Goal: Check status: Check status

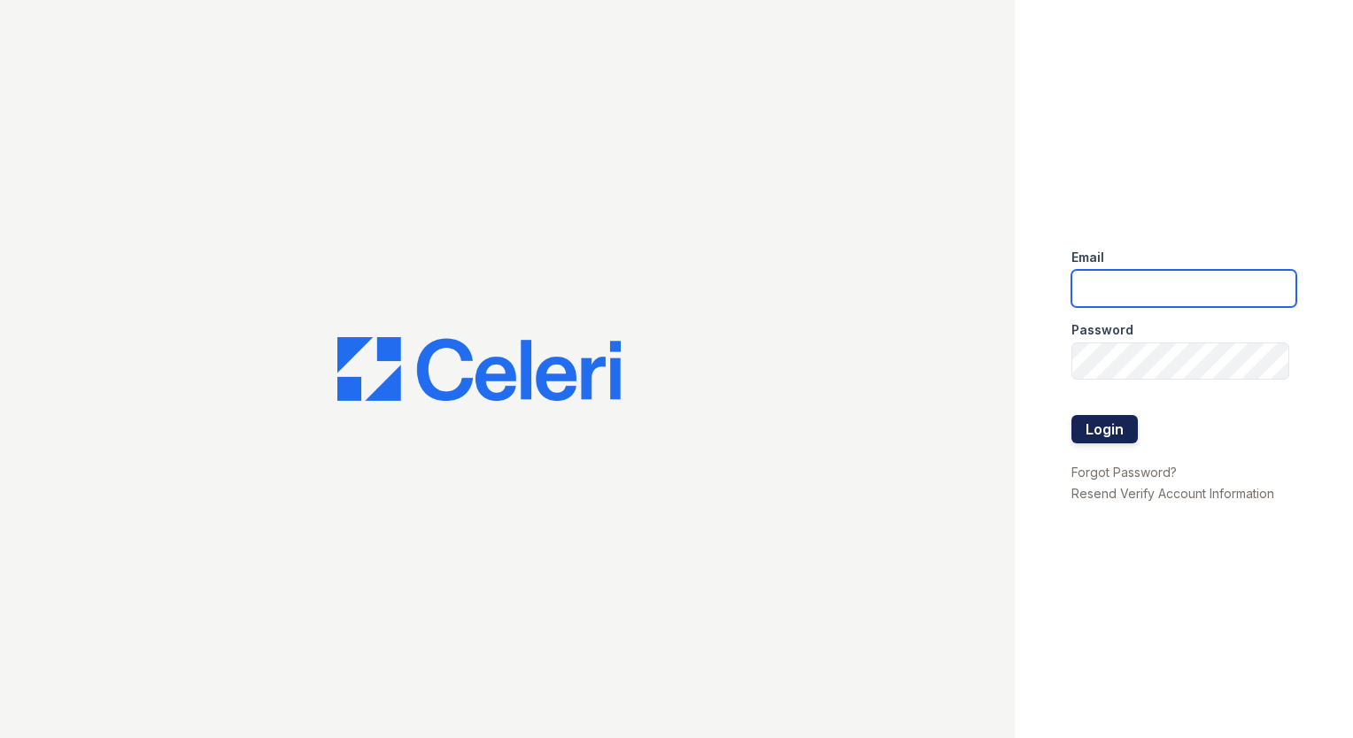
type input "[EMAIL_ADDRESS][DOMAIN_NAME]"
click at [1110, 439] on button "Login" at bounding box center [1104, 429] width 66 height 28
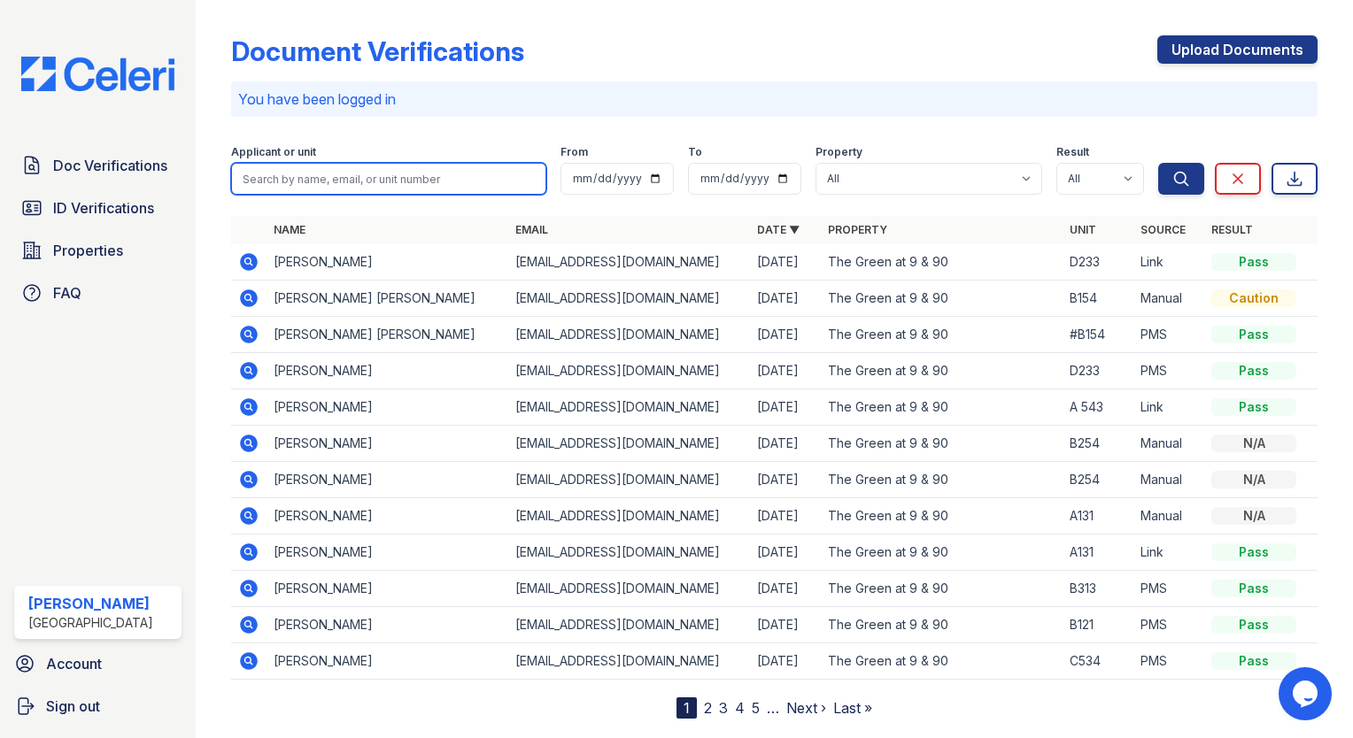
click at [289, 175] on input "search" at bounding box center [388, 179] width 315 height 32
type input "jerri"
click at [1158, 163] on button "Search" at bounding box center [1181, 179] width 46 height 32
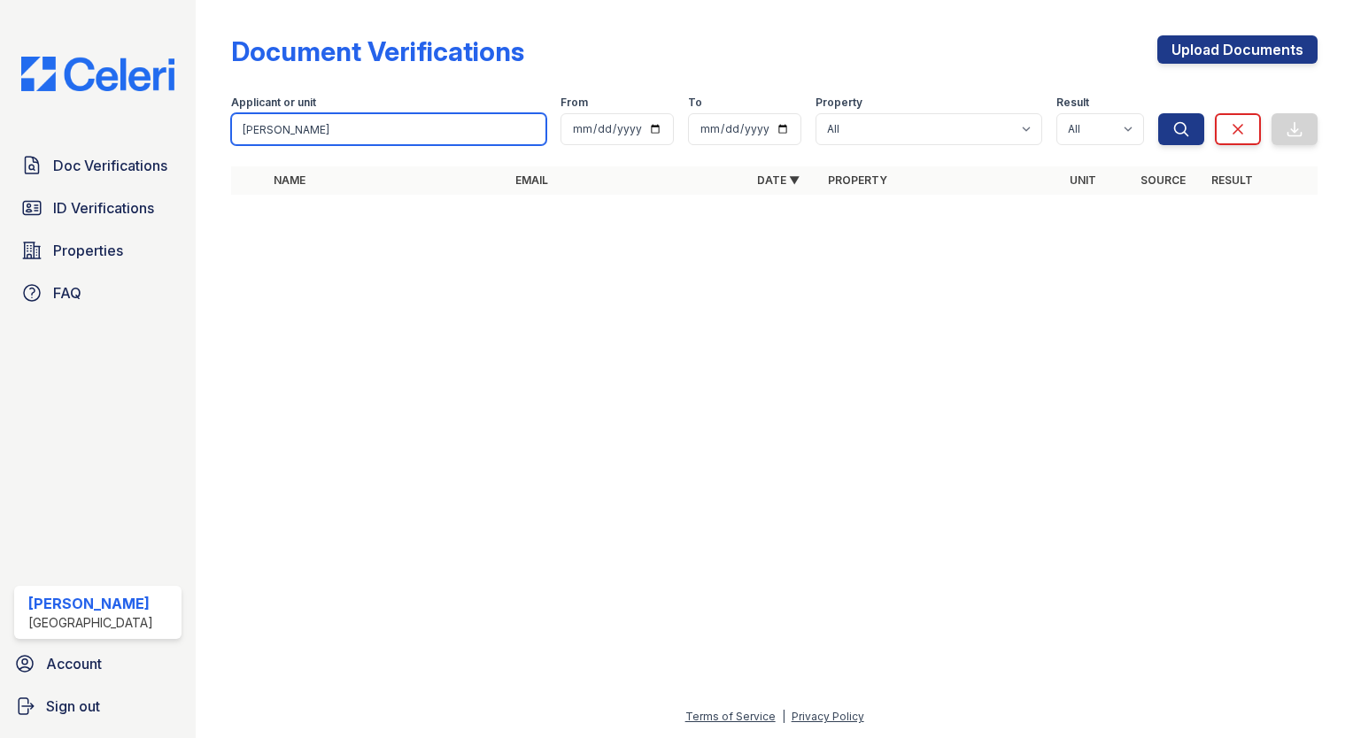
drag, startPoint x: 281, startPoint y: 135, endPoint x: 216, endPoint y: 135, distance: 64.6
click at [216, 135] on div "Document Verifications Upload Documents Filter Applicant or unit jerri From To …" at bounding box center [774, 369] width 1157 height 738
type input "r"
type input "ra"
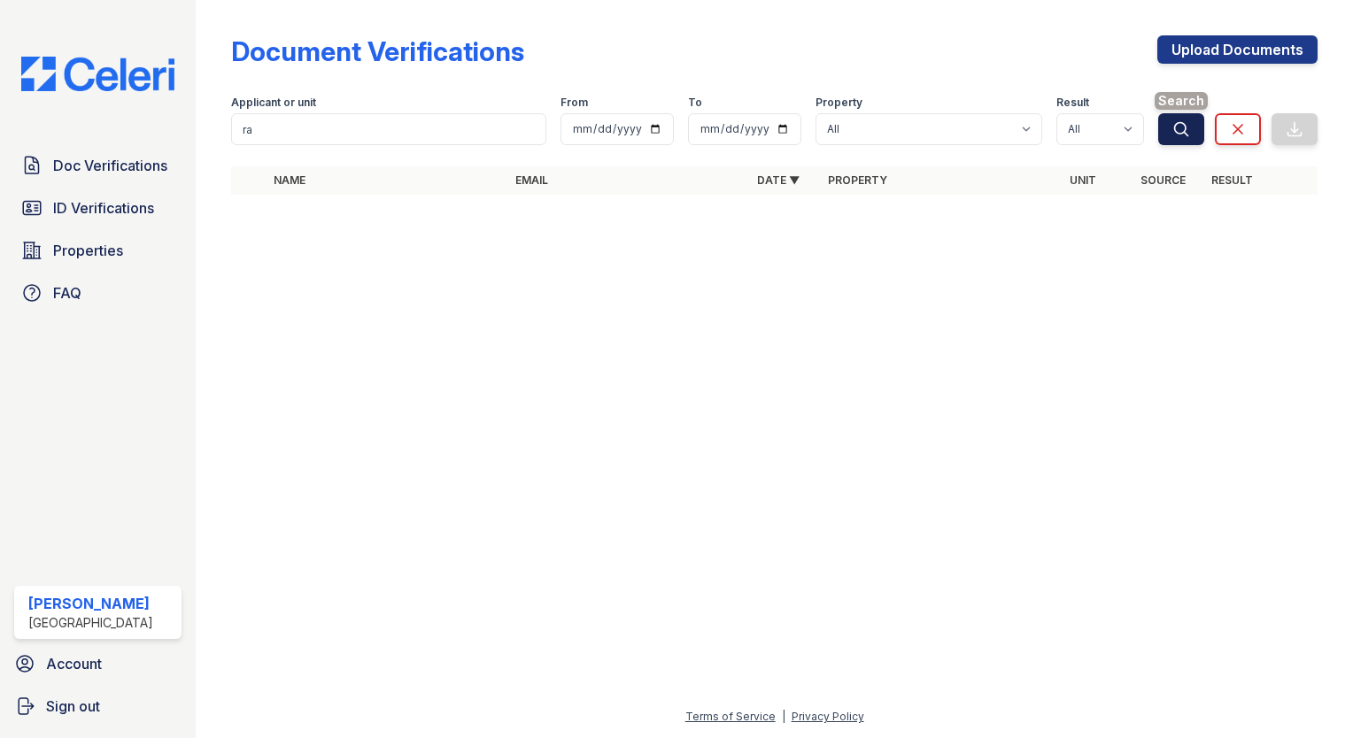
click at [1169, 127] on button "Search" at bounding box center [1181, 129] width 46 height 32
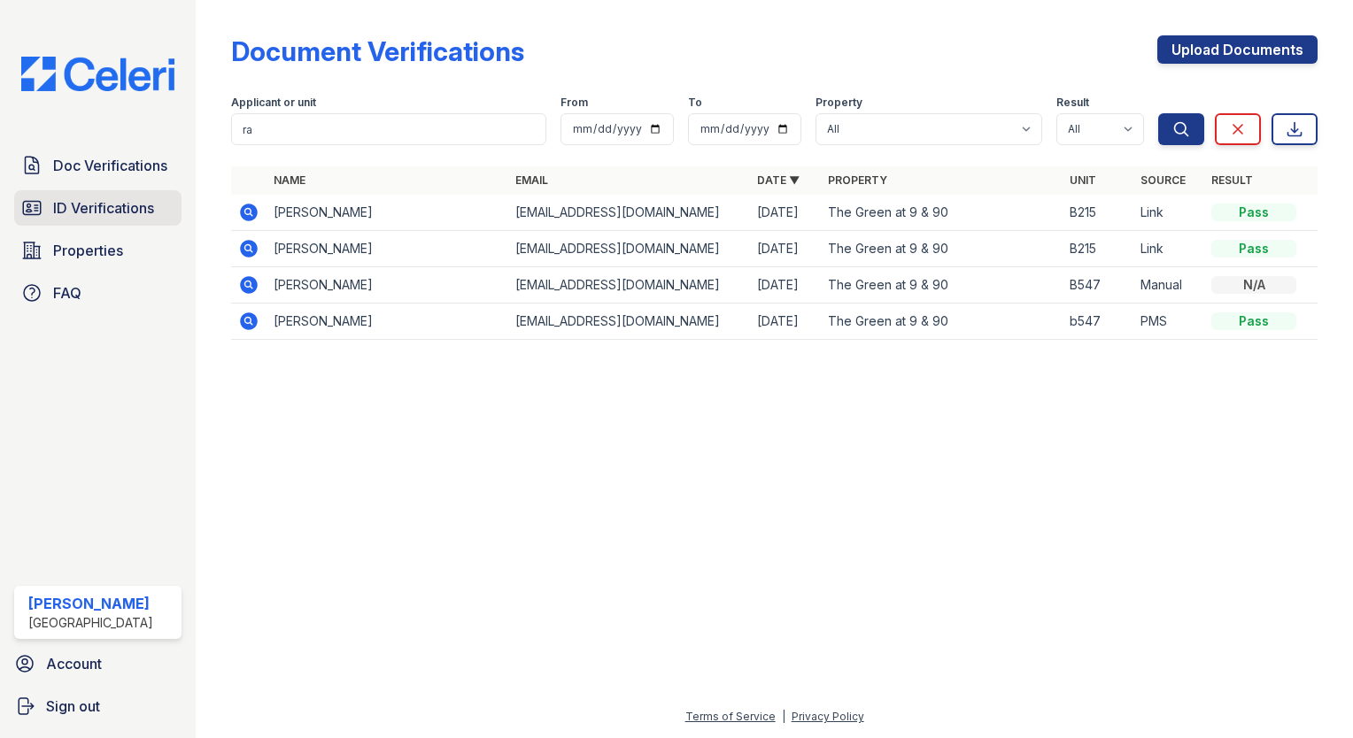
click at [110, 217] on span "ID Verifications" at bounding box center [103, 207] width 101 height 21
